Goal: Find specific page/section: Find specific page/section

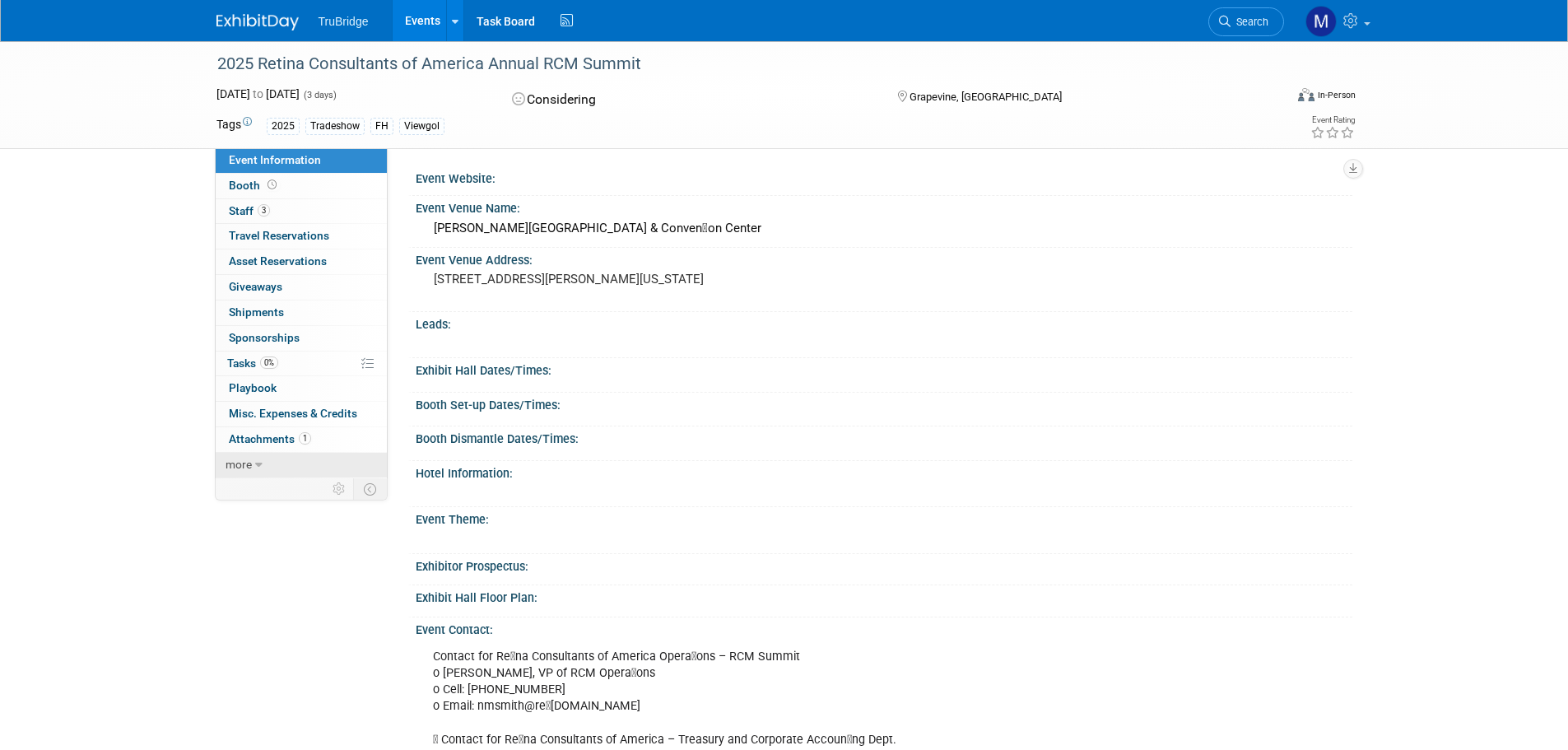
click at [250, 465] on span "more" at bounding box center [239, 464] width 27 height 13
click at [239, 207] on span "Staff 3" at bounding box center [249, 210] width 41 height 13
